Goal: Information Seeking & Learning: Compare options

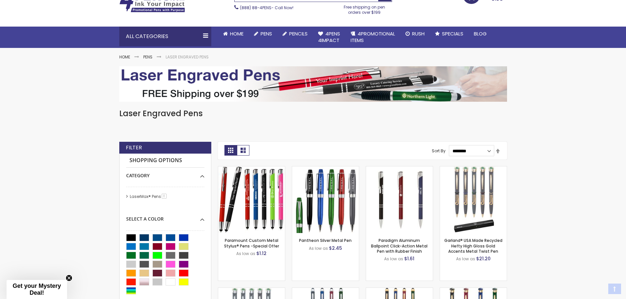
scroll to position [66, 0]
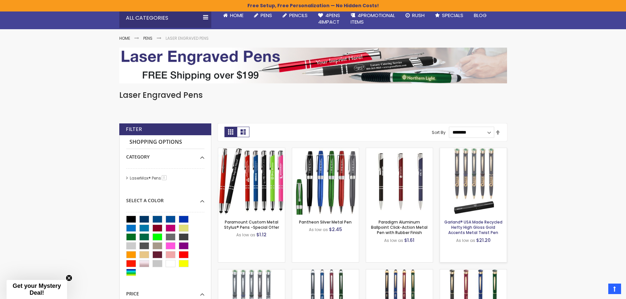
click at [479, 223] on link "Garland® USA Made Recycled Hefty High Gloss Gold Accents Metal Twist Pen" at bounding box center [473, 227] width 58 height 16
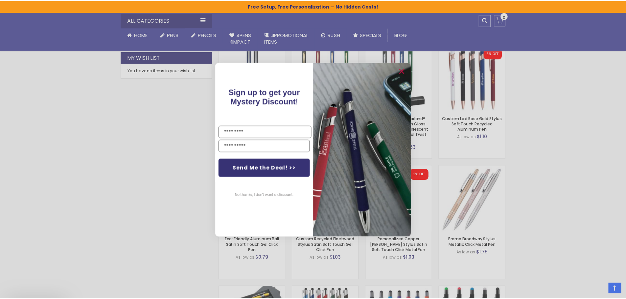
scroll to position [427, 0]
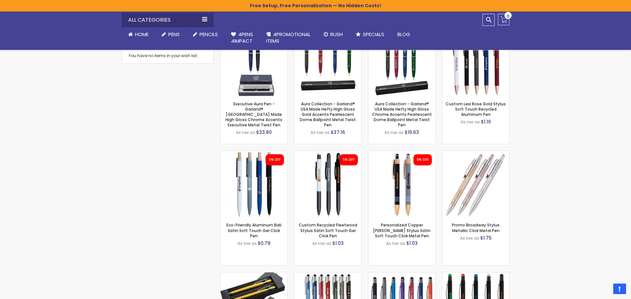
click at [558, 126] on div "Close dialog Sign up to get your Mystery Discount ! Name Email Send Me the Deal…" at bounding box center [315, 149] width 631 height 299
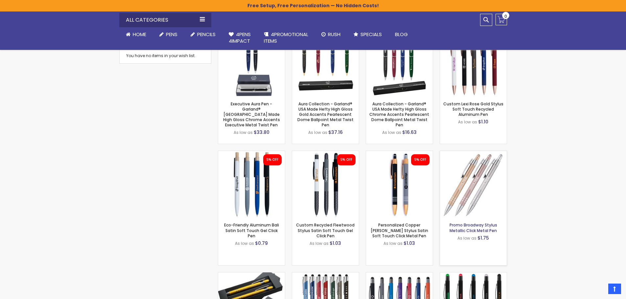
click at [470, 224] on link "Promo Broadway Stylus Metallic Click Metal Pen" at bounding box center [473, 227] width 48 height 11
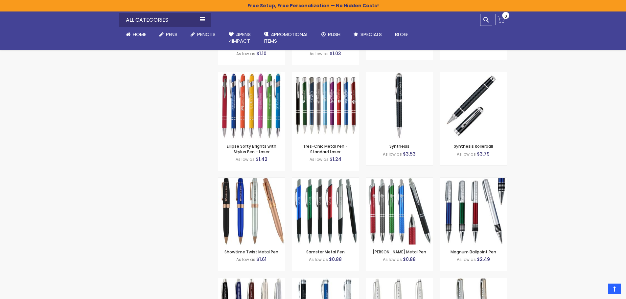
scroll to position [1872, 0]
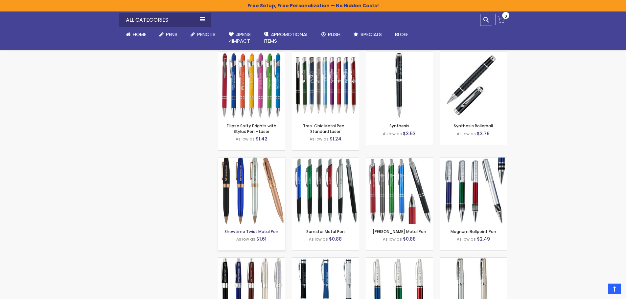
click at [254, 229] on link "Showtime Twist Metal Pen" at bounding box center [251, 232] width 54 height 6
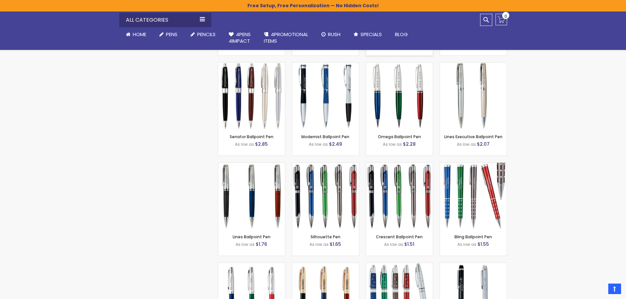
scroll to position [2069, 0]
